Goal: Navigation & Orientation: Find specific page/section

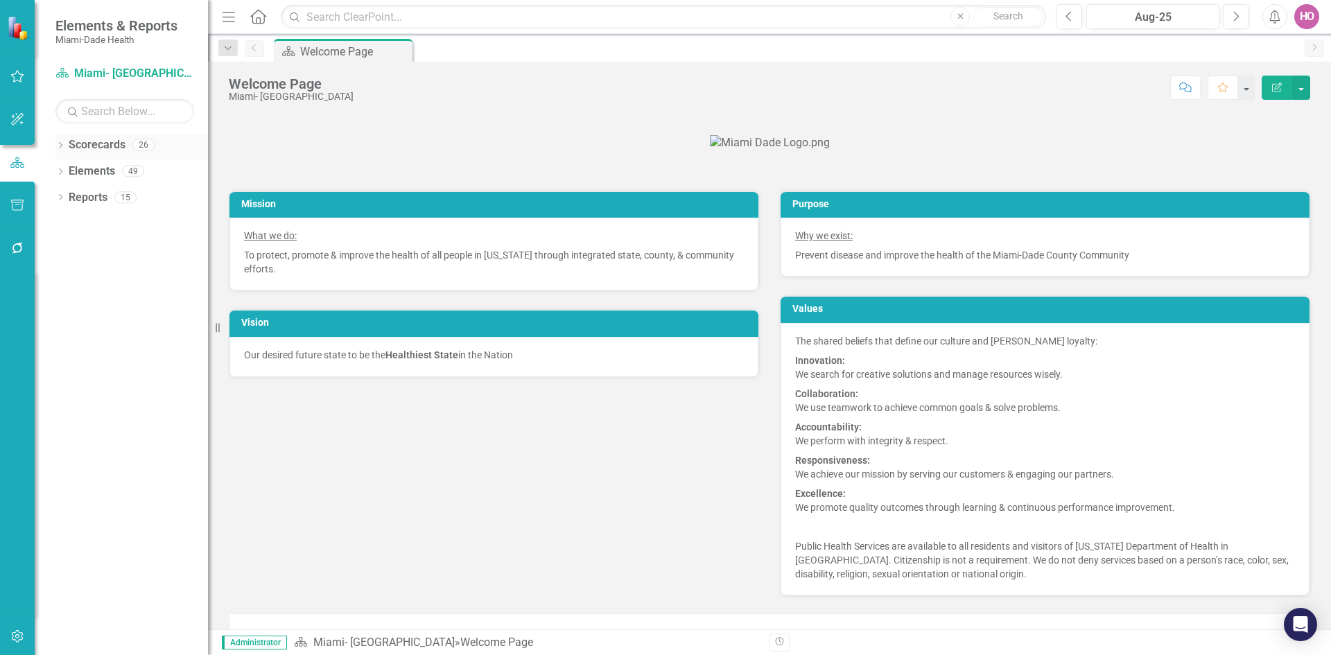
click at [78, 146] on link "Scorecards" at bounding box center [97, 145] width 57 height 16
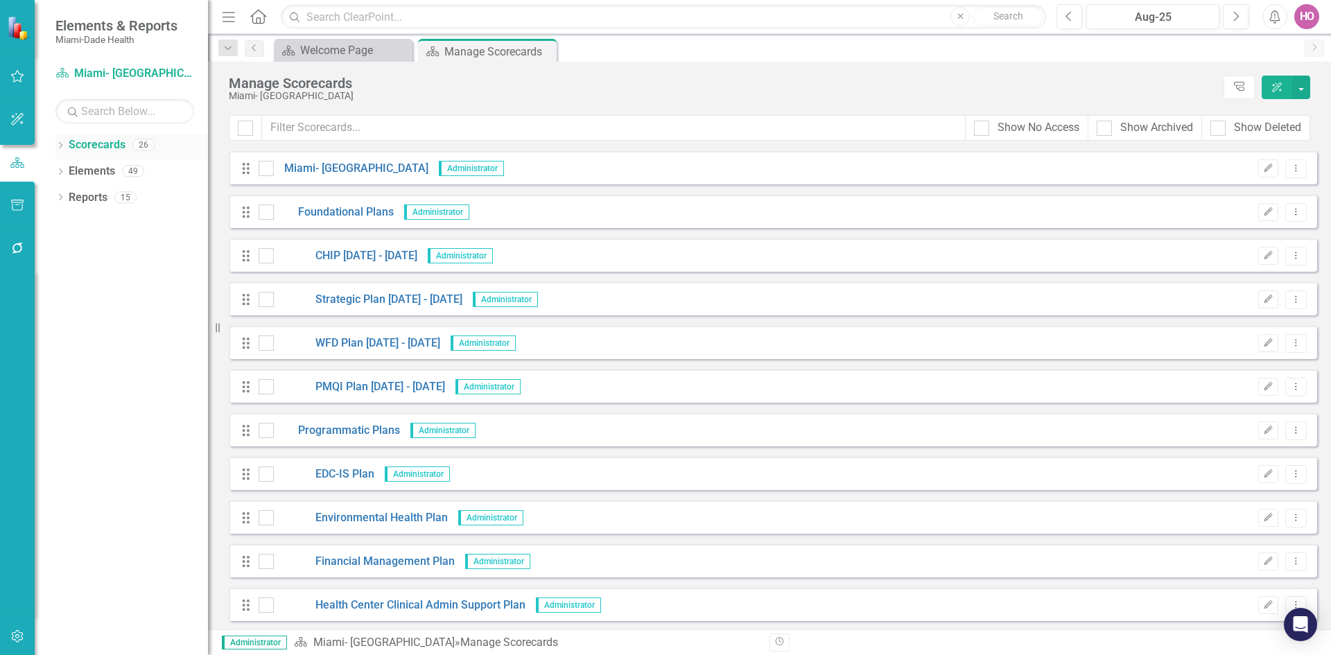
click at [61, 145] on icon "Dropdown" at bounding box center [60, 147] width 10 height 8
click at [63, 173] on icon "Dropdown" at bounding box center [67, 170] width 10 height 8
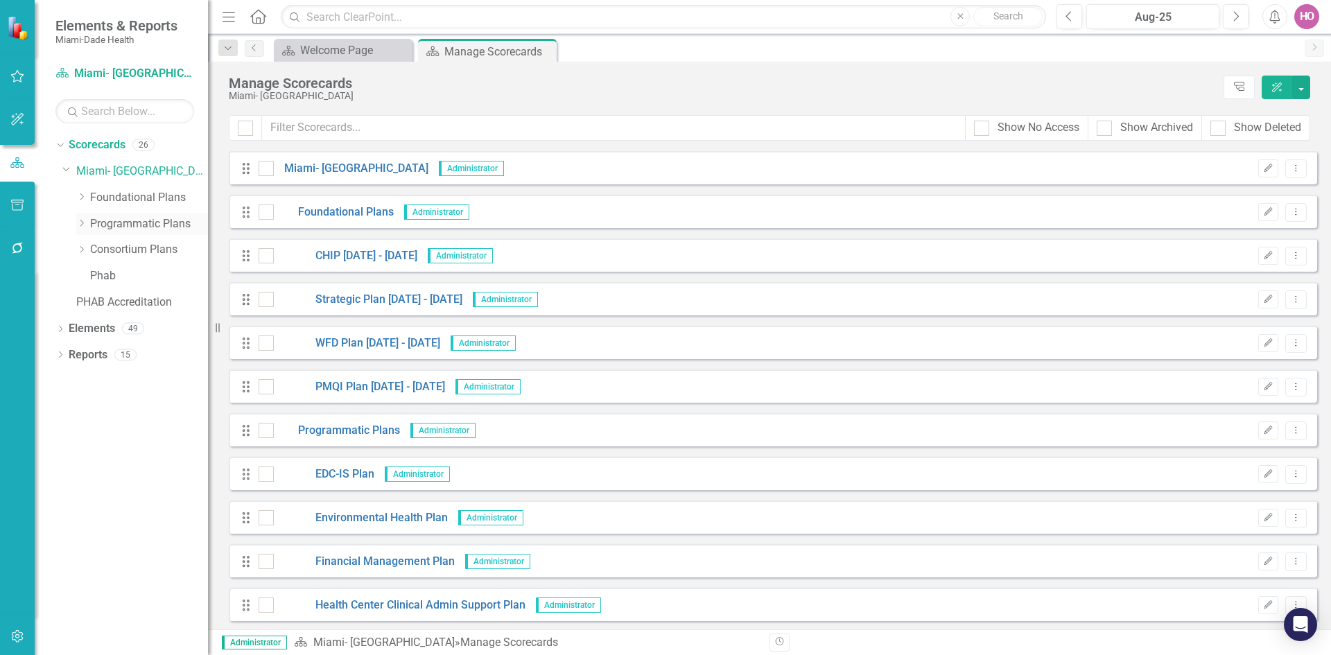
click at [80, 224] on icon "Dropdown" at bounding box center [81, 223] width 10 height 8
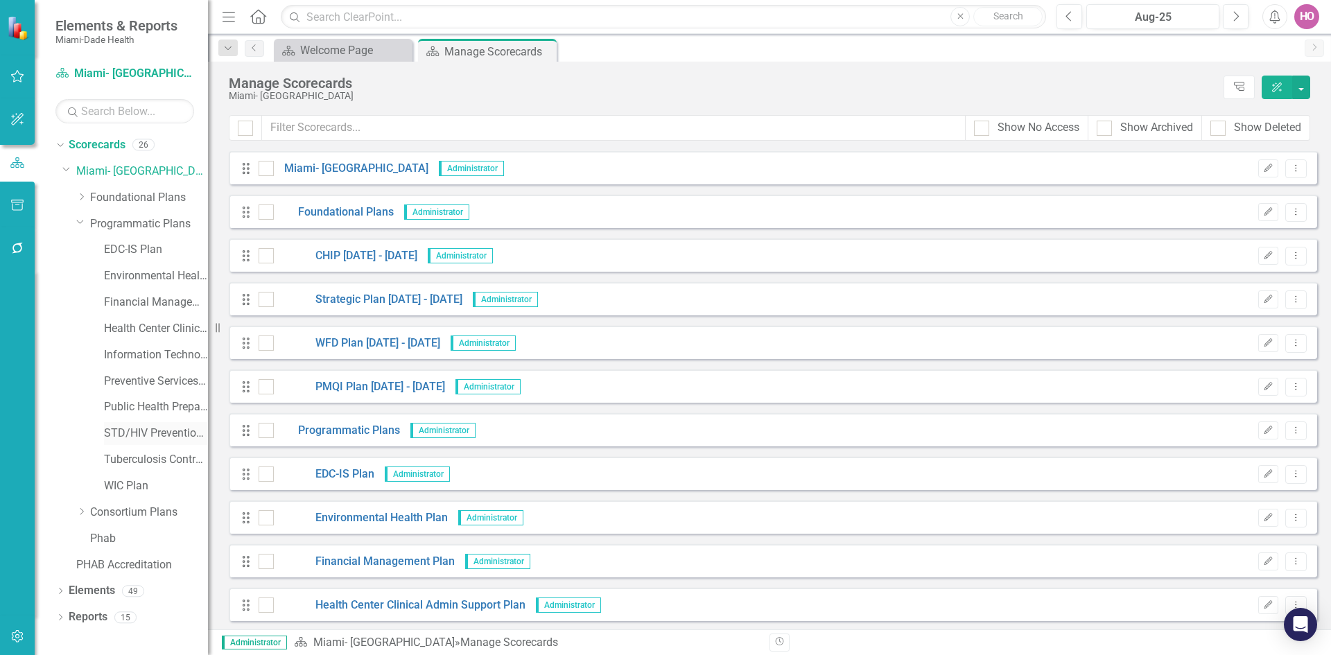
click at [138, 434] on link "STD/HIV Prevention and Control Plan" at bounding box center [156, 434] width 104 height 16
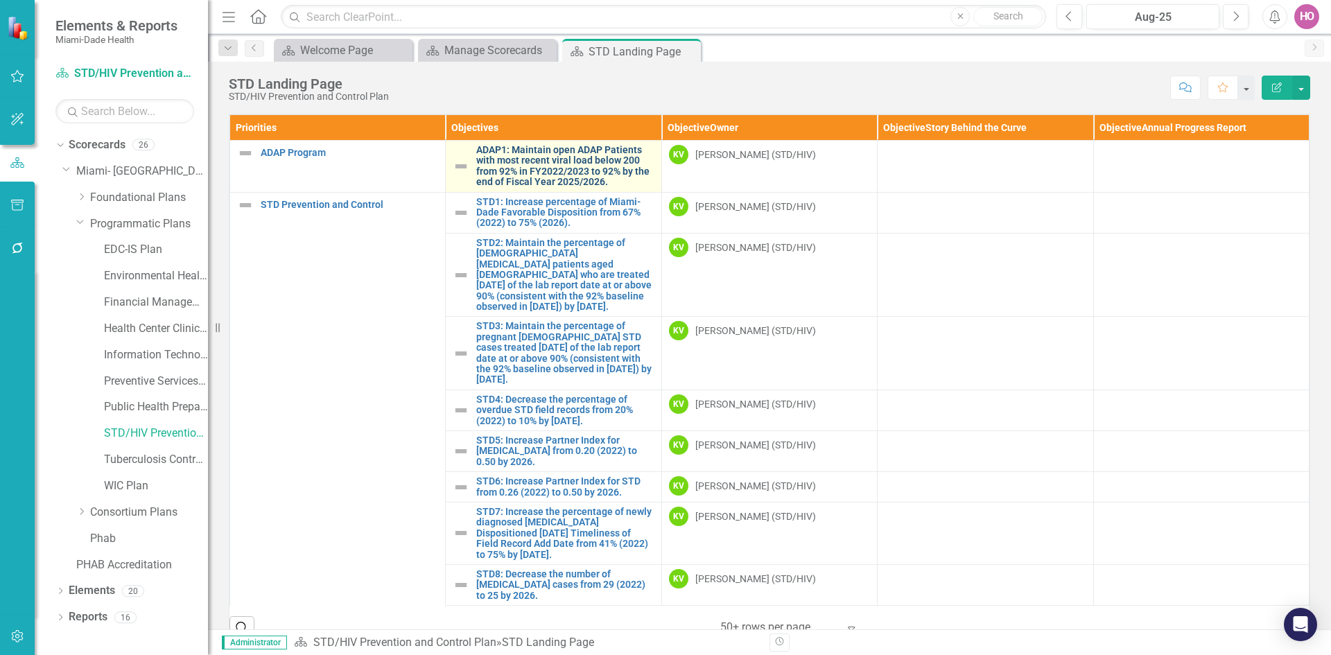
click at [517, 161] on link "ADAP1: Maintain open ADAP Patients with most recent viral load below 200 from 9…" at bounding box center [564, 166] width 177 height 43
